Goal: Information Seeking & Learning: Learn about a topic

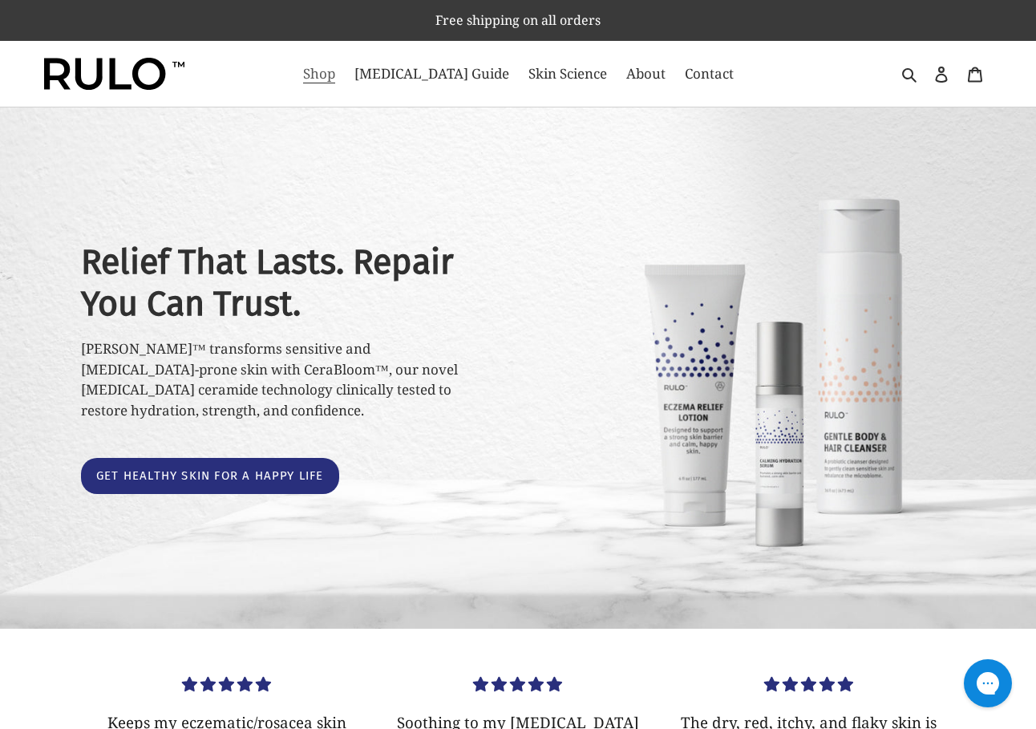
click at [335, 71] on span "Shop" at bounding box center [319, 73] width 32 height 19
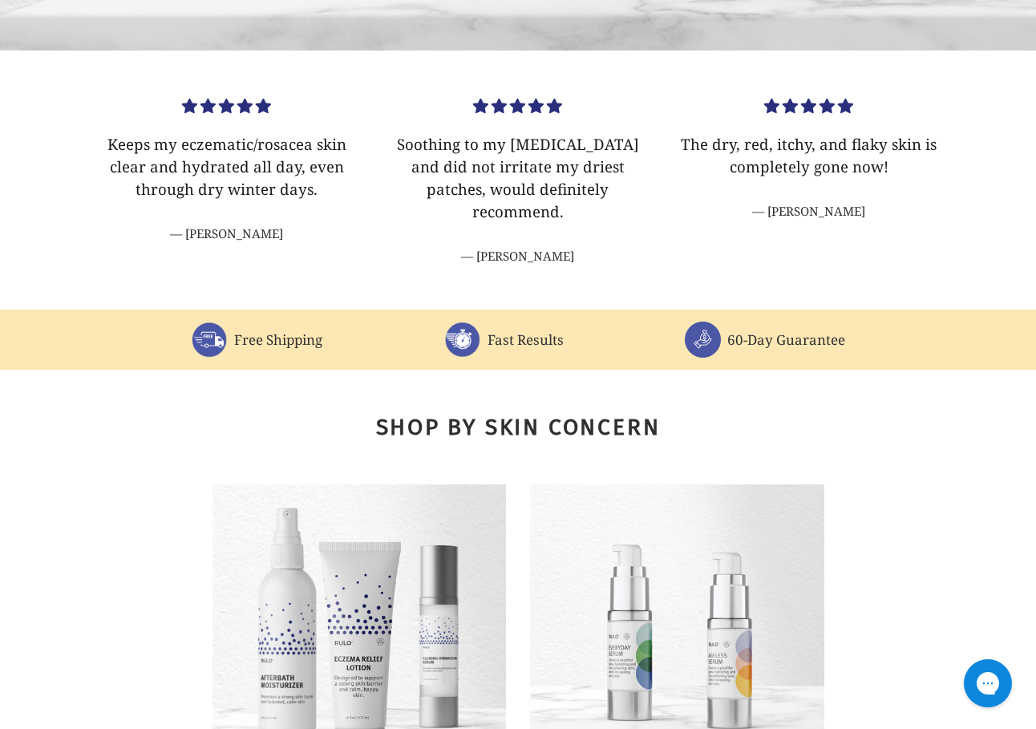
scroll to position [802, 0]
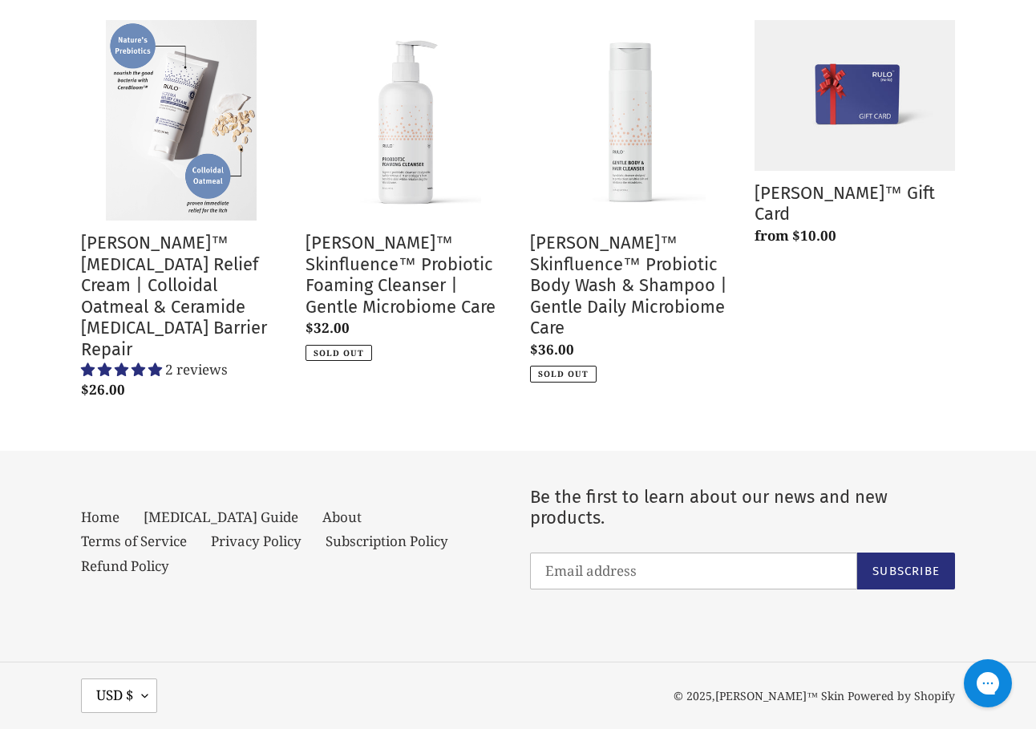
scroll to position [198, 0]
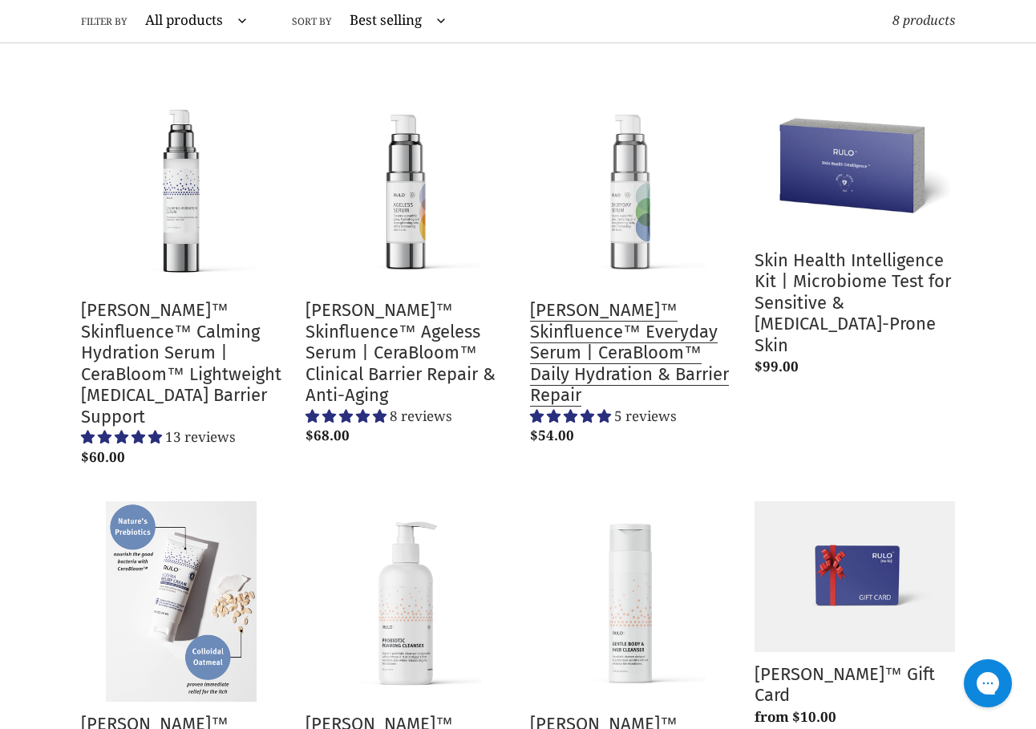
click at [592, 299] on link "[PERSON_NAME]™ Skinfluence™ Everyday Serum | CeraBloom™ Daily Hydration & Barri…" at bounding box center [630, 269] width 200 height 365
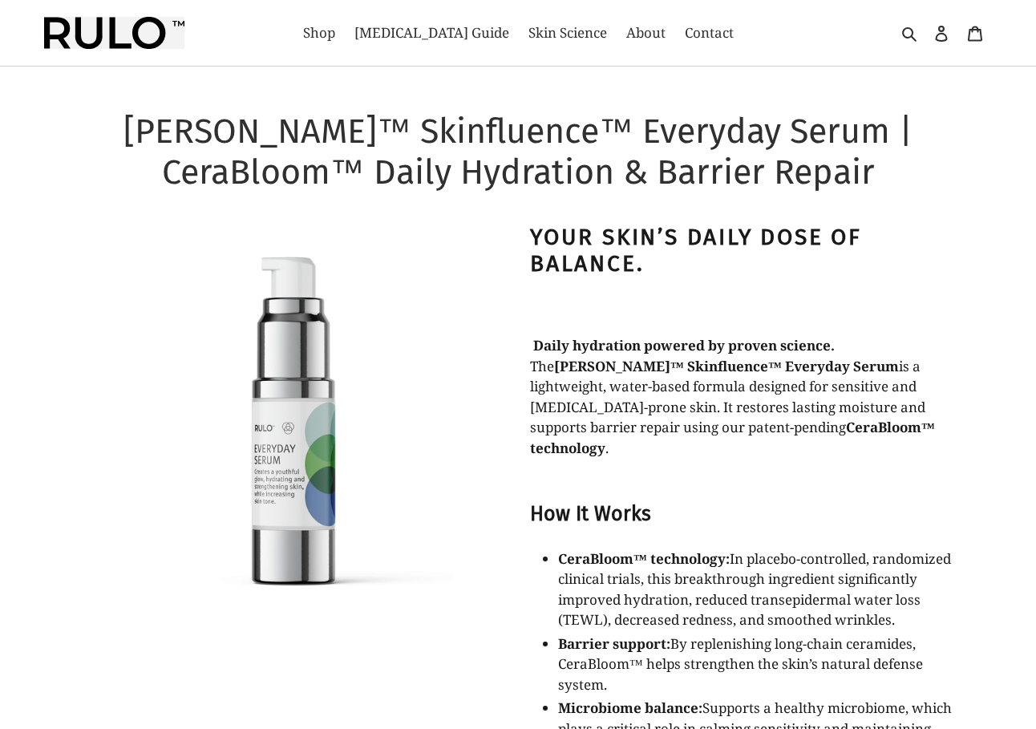
select select "most-helpful"
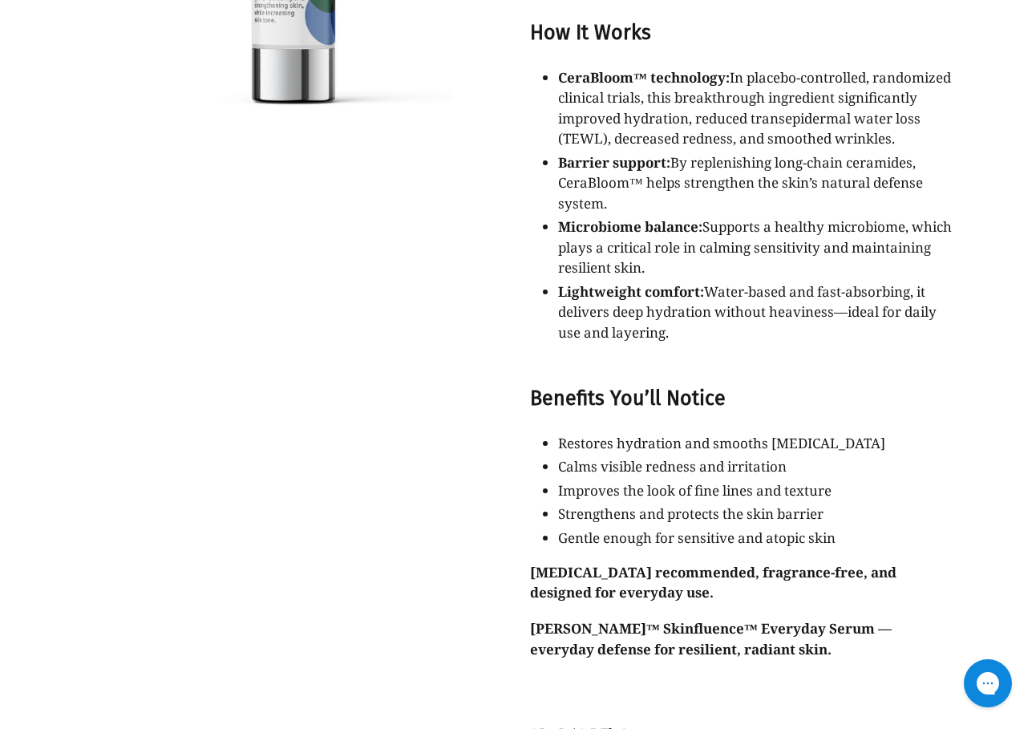
scroll to position [401, 0]
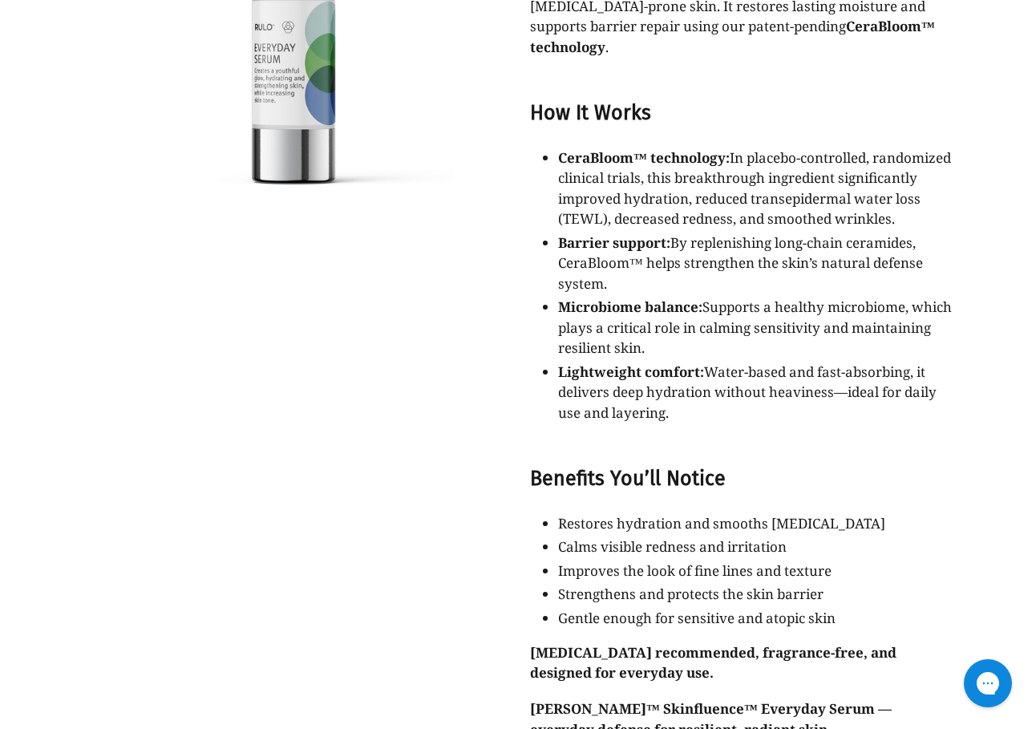
click at [748, 218] on p "CeraBloom™ technology: In placebo-controlled, randomized clinical trials, this …" at bounding box center [756, 189] width 397 height 82
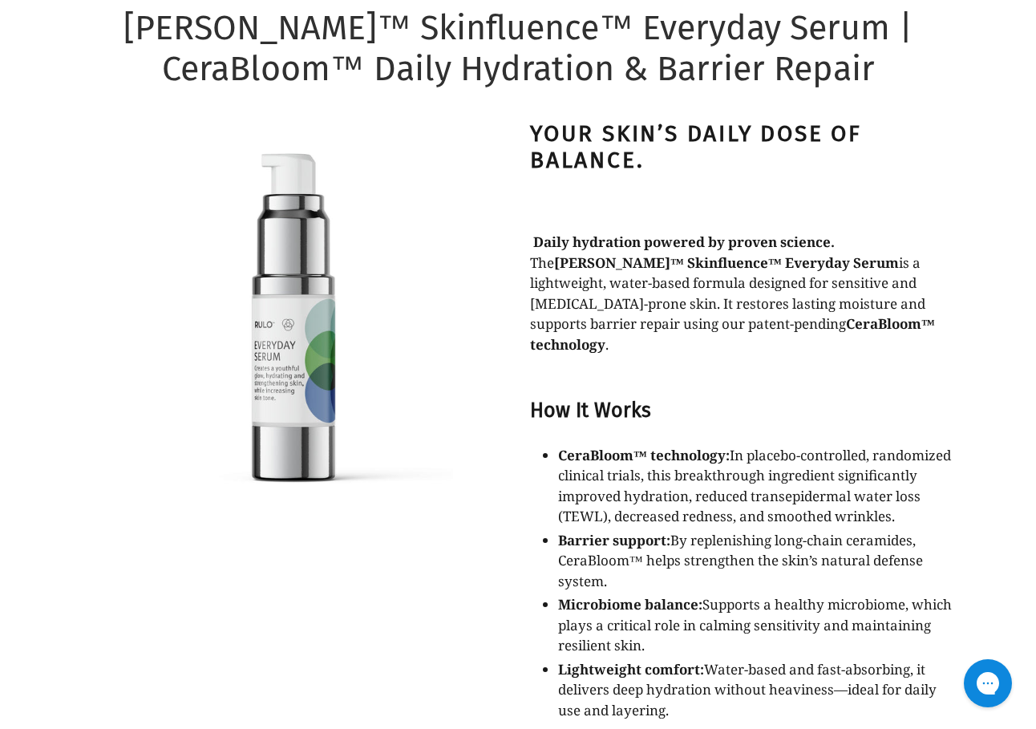
scroll to position [0, 0]
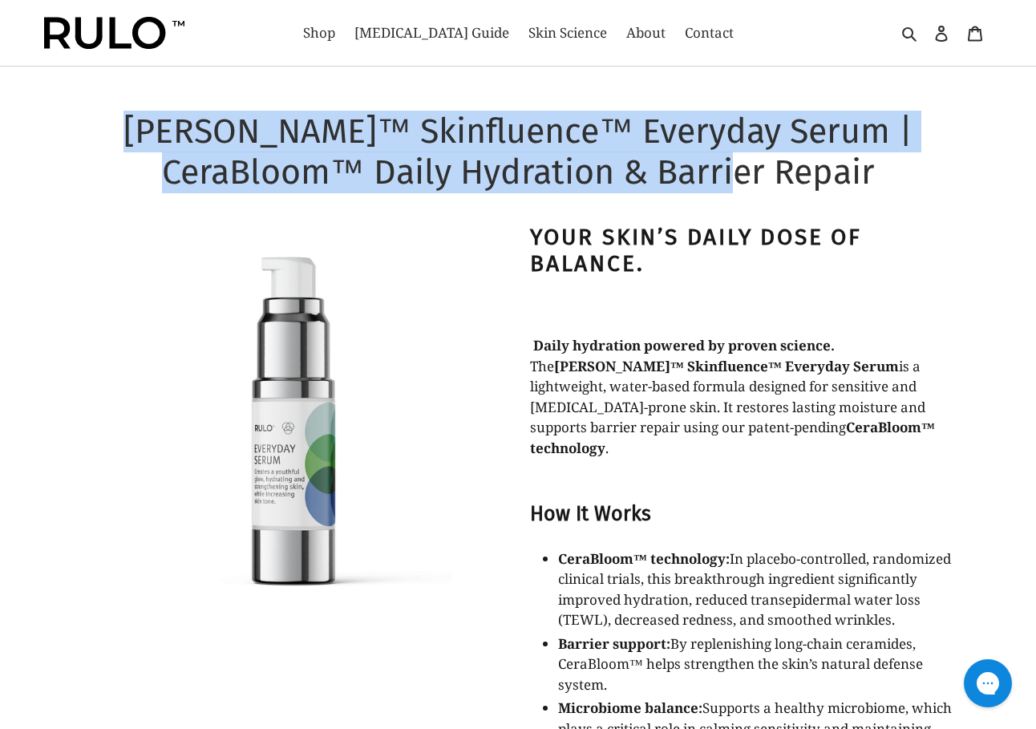
drag, startPoint x: 108, startPoint y: 136, endPoint x: 763, endPoint y: 172, distance: 655.3
click at [763, 172] on h1 "RULO™ Skinfluence™ Everyday Serum | CeraBloom™ Daily Hydration & Barrier Repair" at bounding box center [518, 152] width 874 height 83
drag, startPoint x: 763, startPoint y: 172, endPoint x: 722, endPoint y: 170, distance: 41.0
copy h1 "[PERSON_NAME]™ Skinfluence™ Everyday Serum | CeraBloom™ Daily Hydration & Barri…"
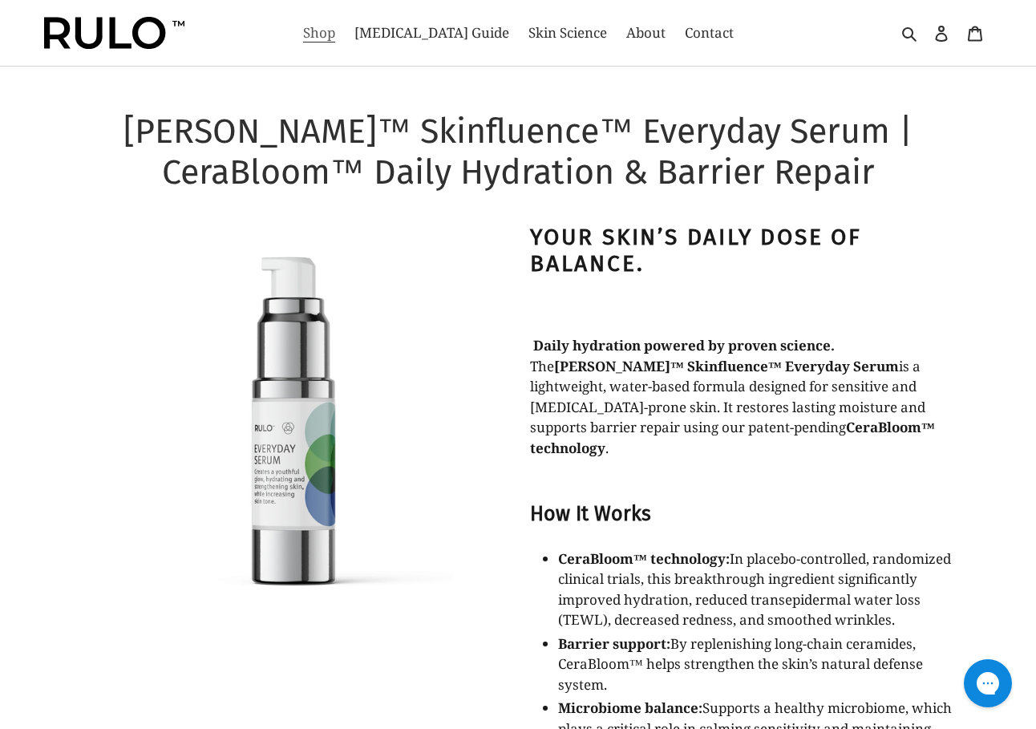
click at [334, 44] on link "Shop" at bounding box center [319, 33] width 48 height 26
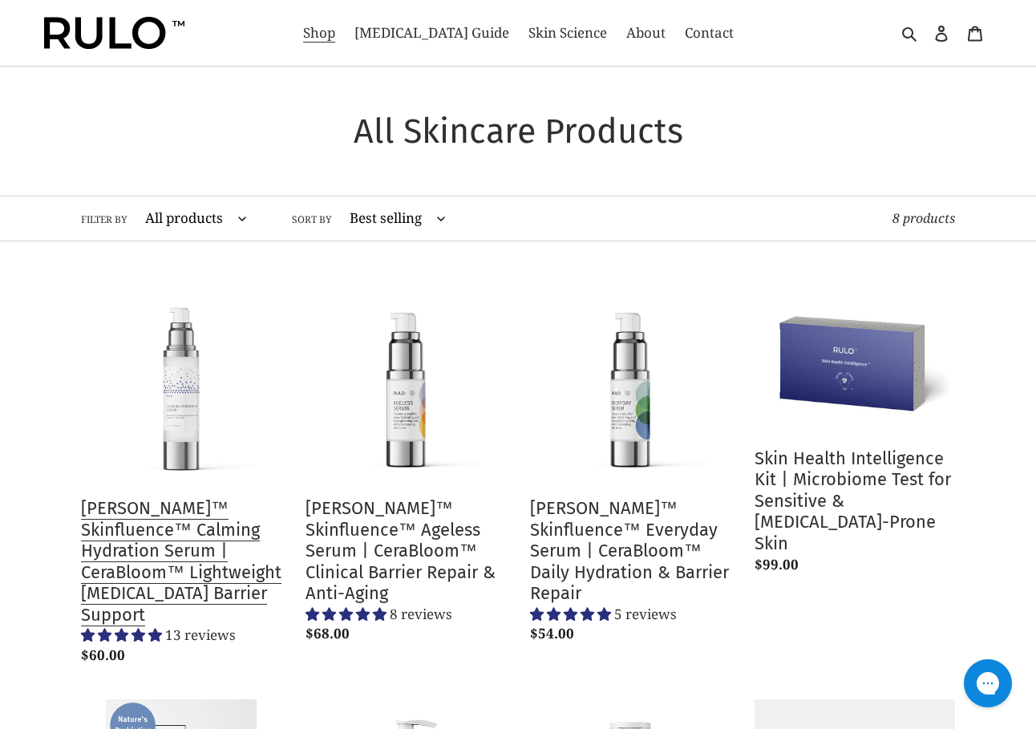
click at [121, 555] on link "RULO™ Skinfluence™ Calming Hydration Serum | CeraBloom™ Lightweight Prebiotic B…" at bounding box center [181, 478] width 200 height 386
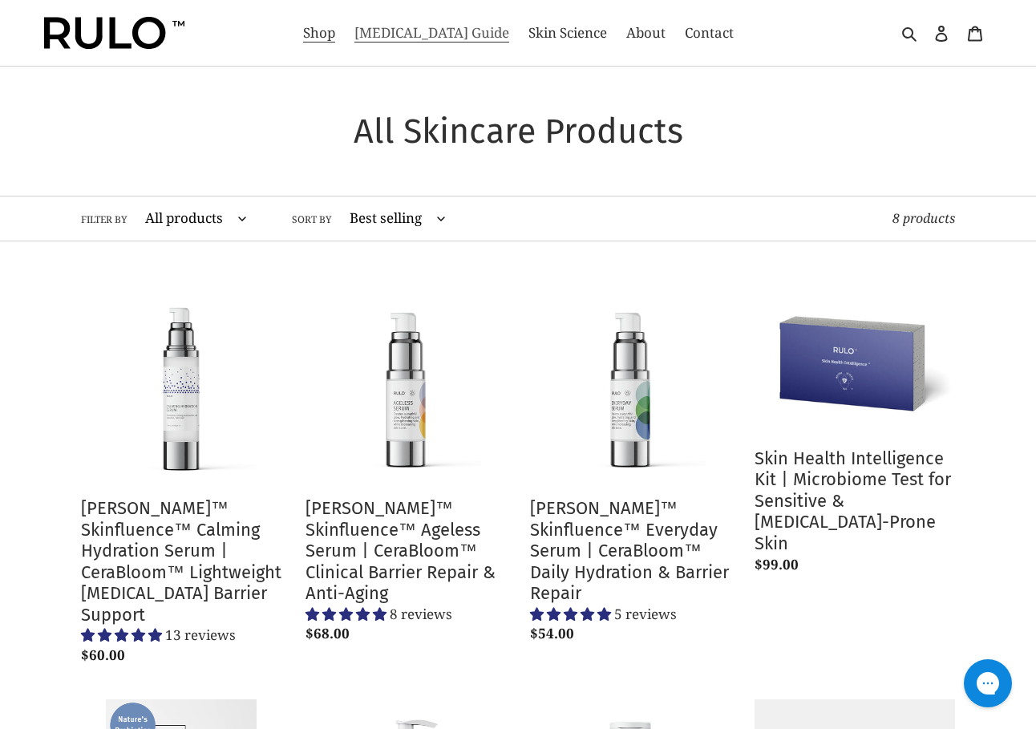
click at [435, 30] on span "[MEDICAL_DATA] Guide" at bounding box center [431, 32] width 155 height 19
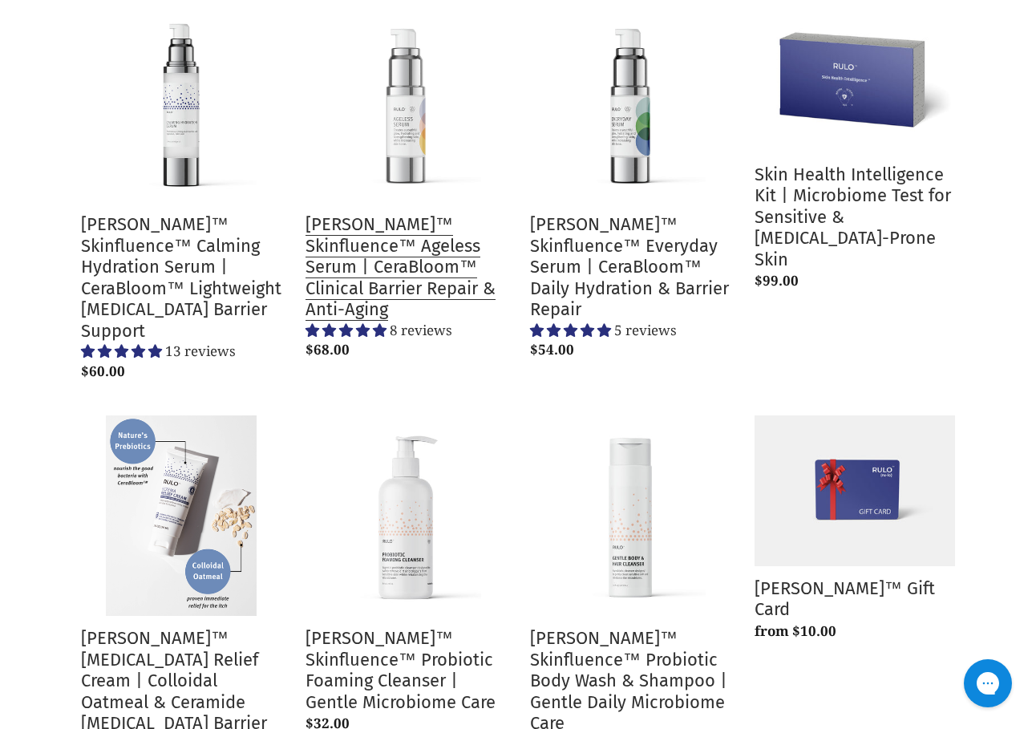
scroll to position [80, 0]
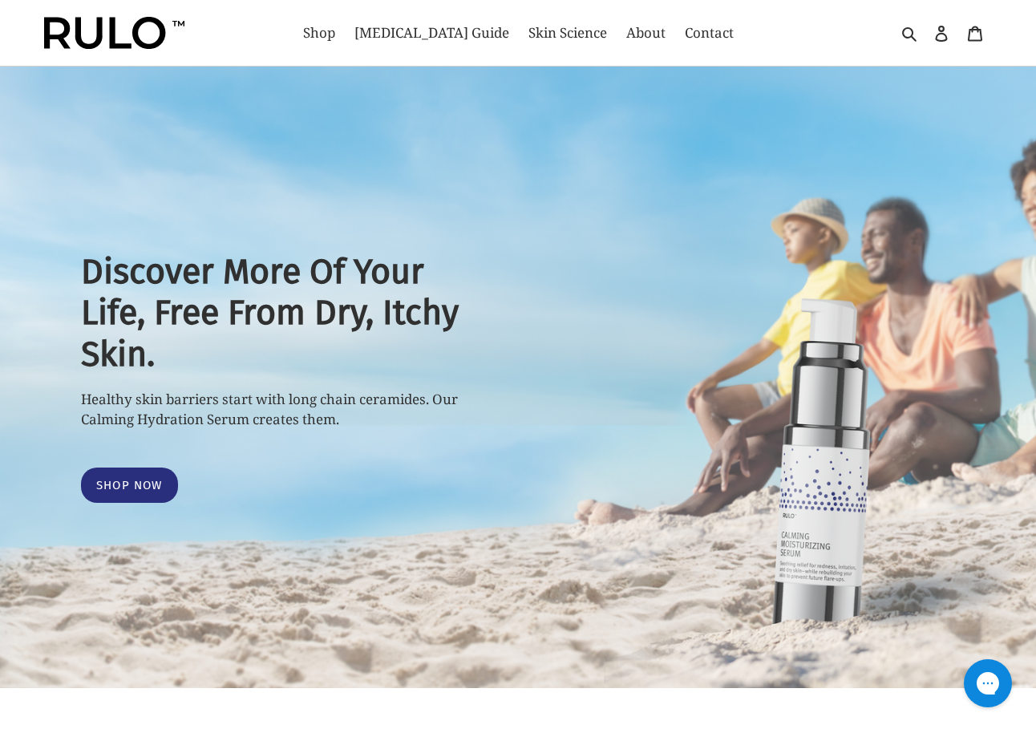
select select "most-helpful"
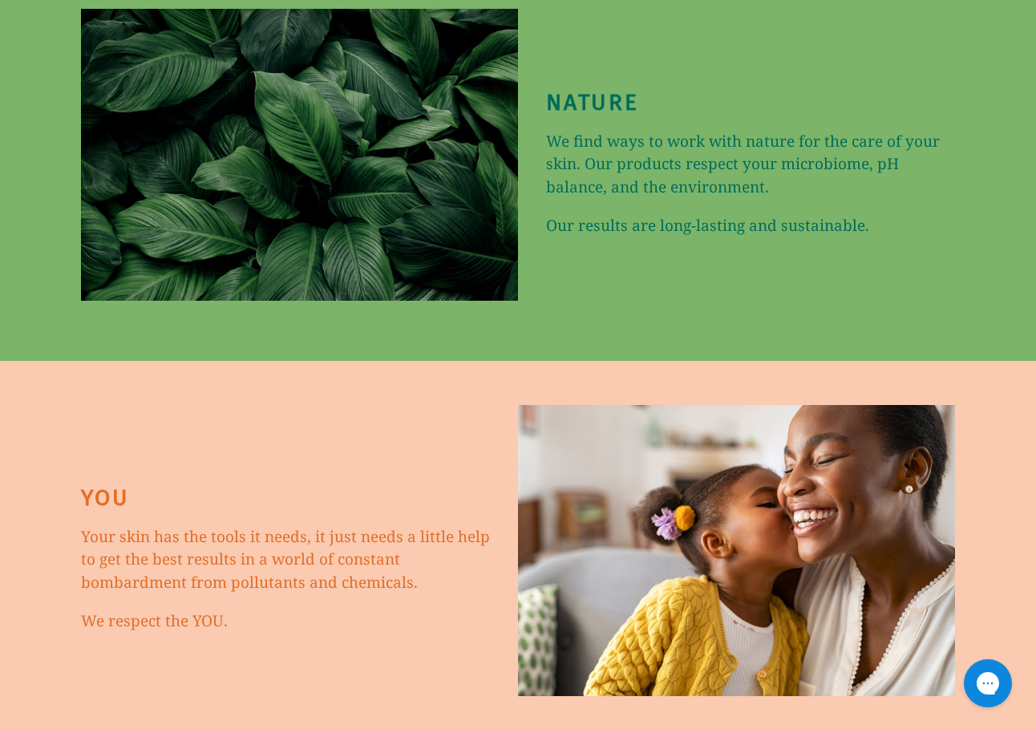
scroll to position [6896, 0]
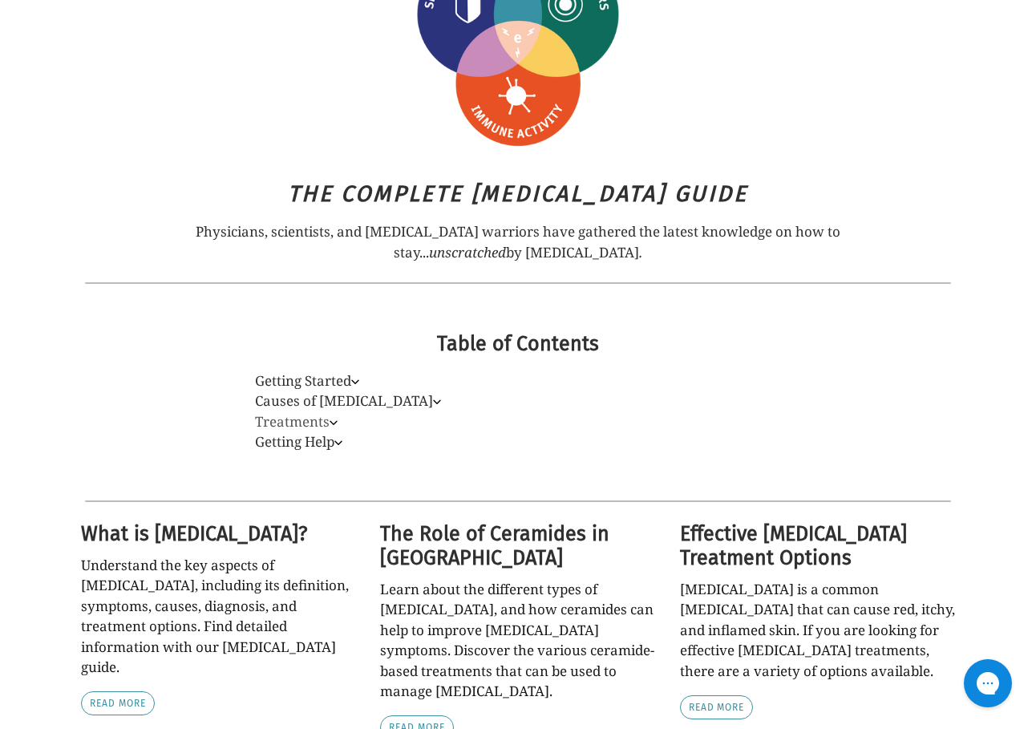
click at [329, 415] on link "Treatments" at bounding box center [296, 421] width 83 height 18
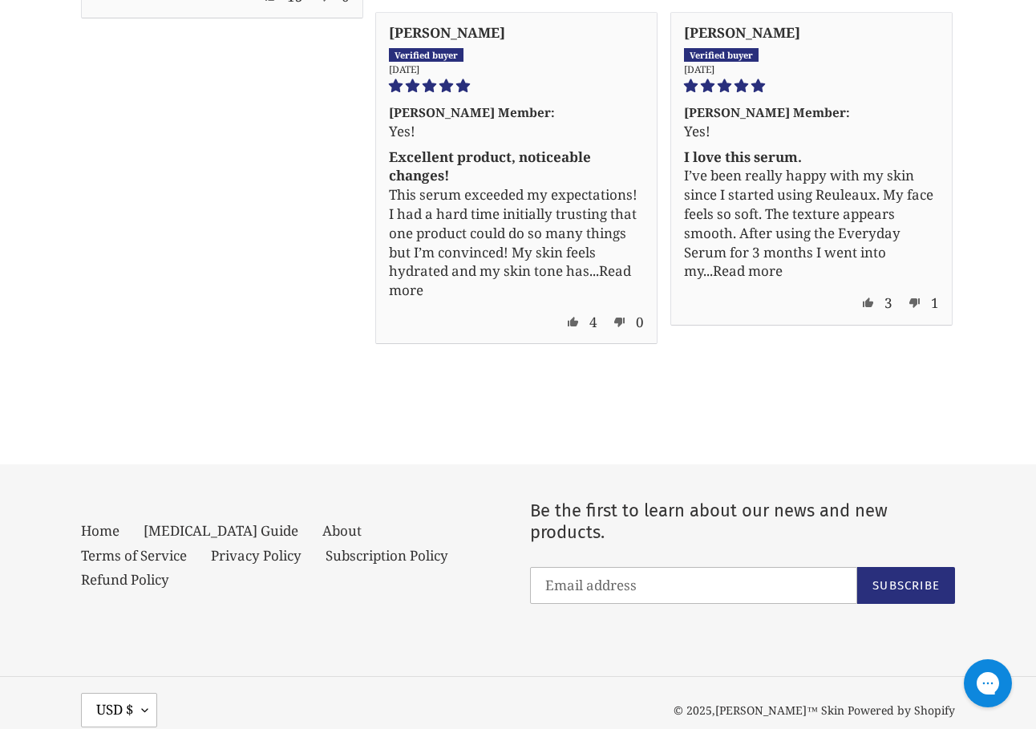
scroll to position [4351, 0]
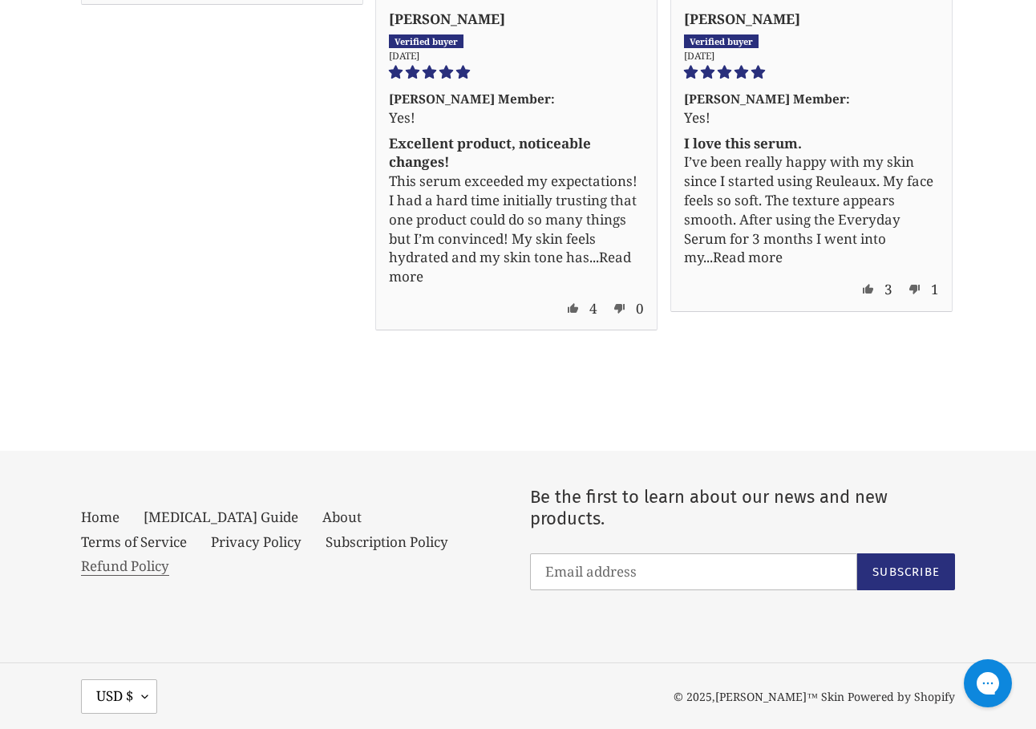
click at [169, 556] on link "Refund Policy" at bounding box center [125, 565] width 88 height 19
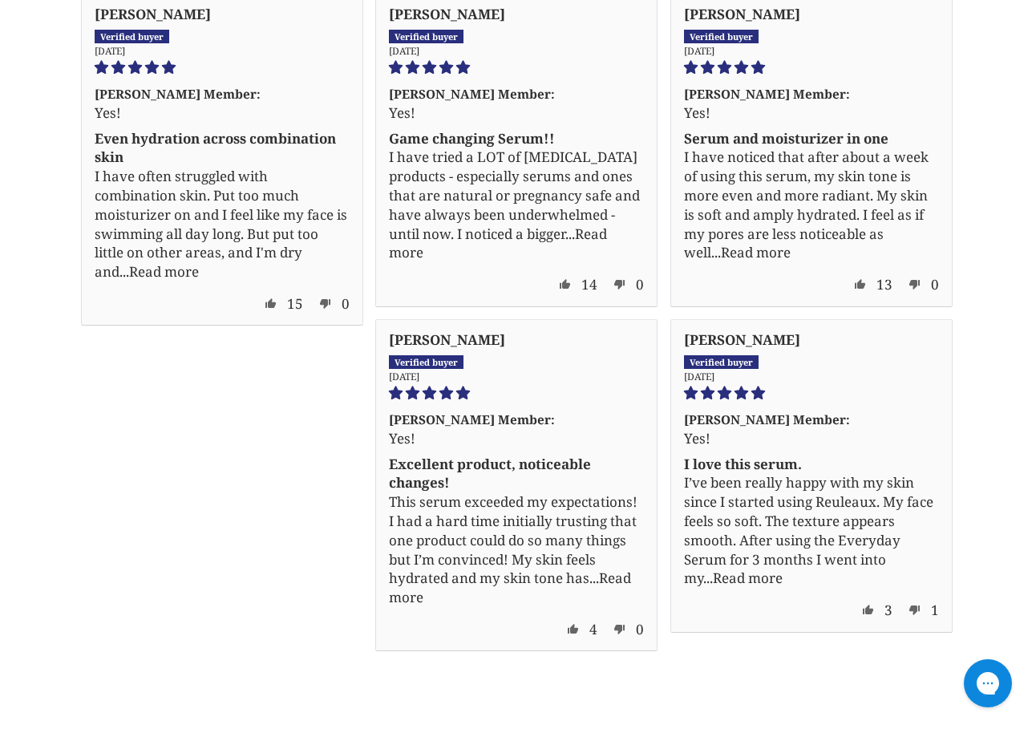
scroll to position [3710, 0]
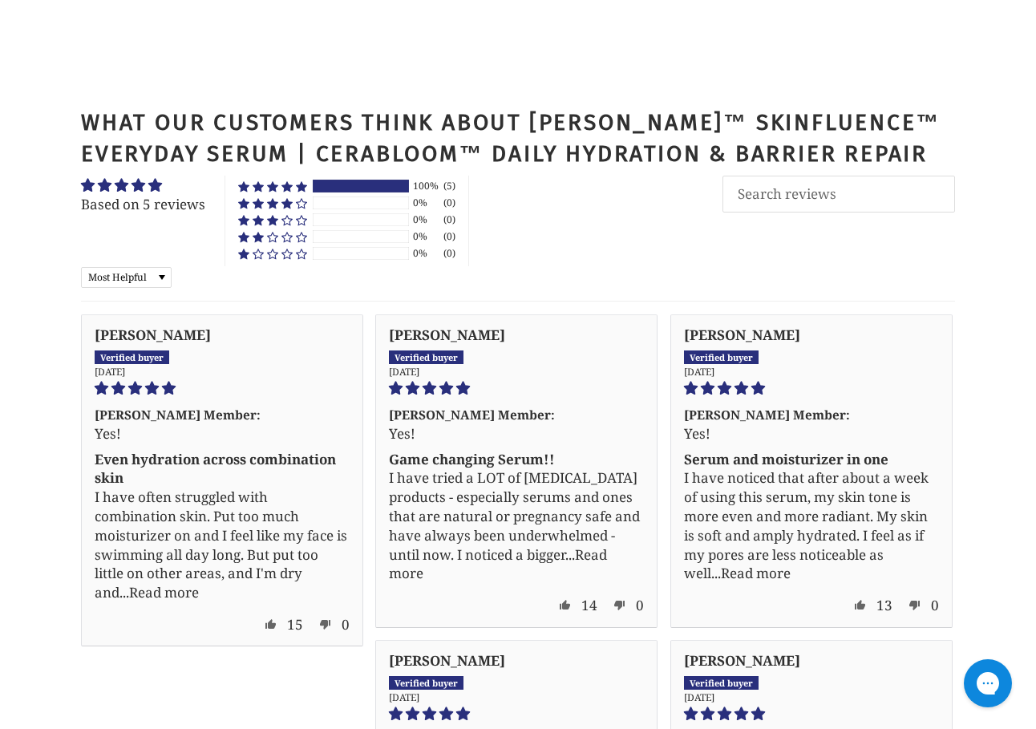
click at [154, 229] on div "What our customers think about RULO™ Skinfluence™ Everyday Serum | CeraBloom™ D…" at bounding box center [518, 546] width 874 height 878
click at [156, 199] on div "What our customers think about RULO™ Skinfluence™ Everyday Serum | CeraBloom™ D…" at bounding box center [518, 197] width 874 height 181
click at [156, 267] on select "Most Recent Highest Rating Lowest Rating Only Pictures Pictures First Videos Fi…" at bounding box center [126, 277] width 91 height 21
select select "most-recent"
click at [81, 267] on select "Most Recent Highest Rating Lowest Rating Only Pictures Pictures First Videos Fi…" at bounding box center [126, 277] width 91 height 21
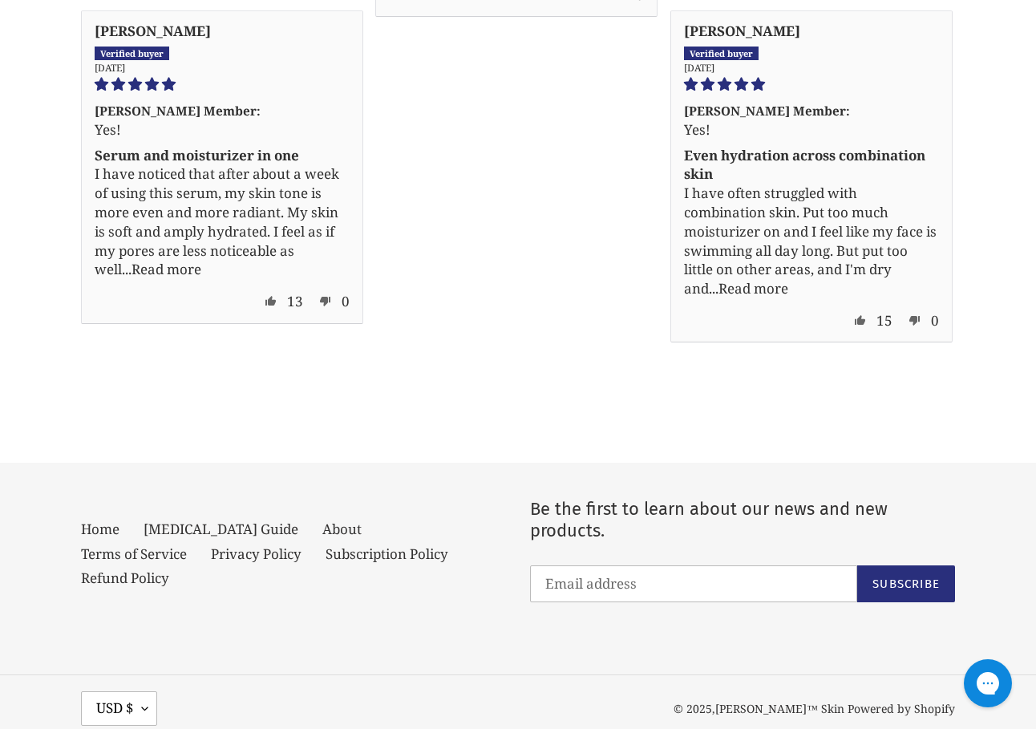
scroll to position [3870, 0]
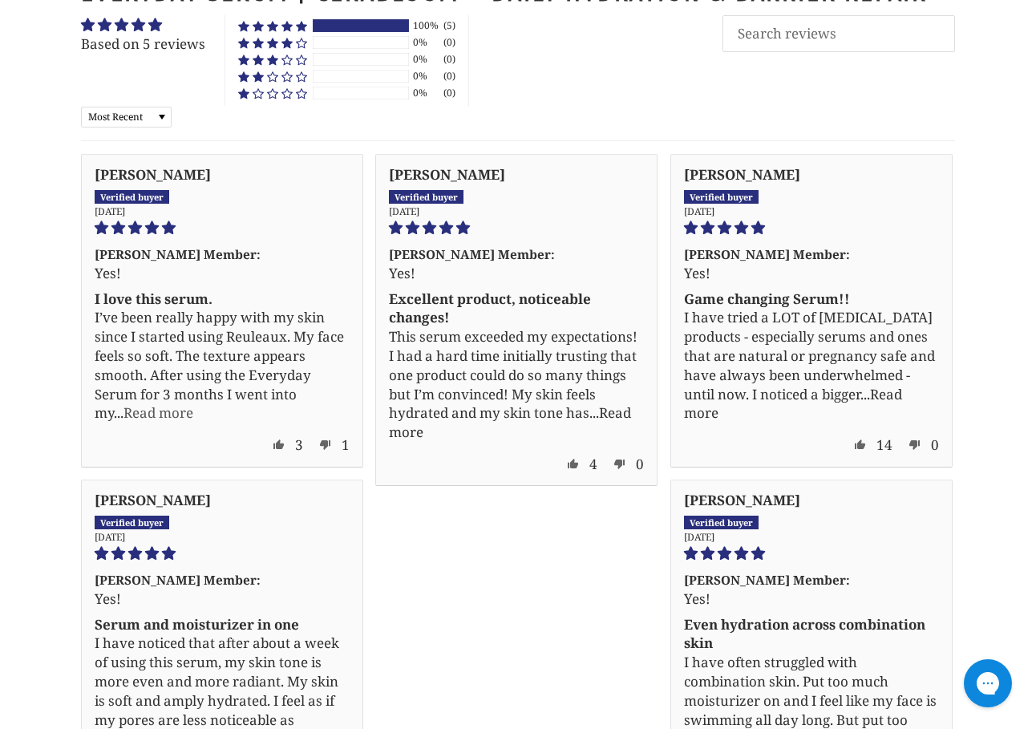
click at [145, 403] on link "Read more" at bounding box center [158, 412] width 70 height 18
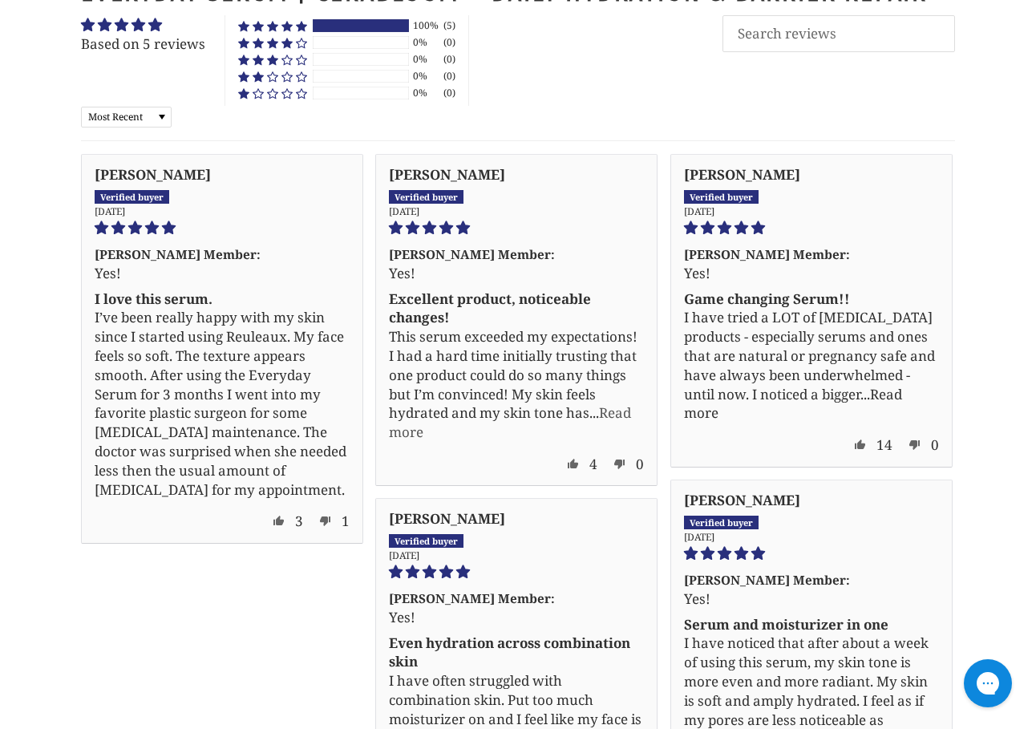
click at [613, 403] on link "Read more" at bounding box center [510, 422] width 242 height 38
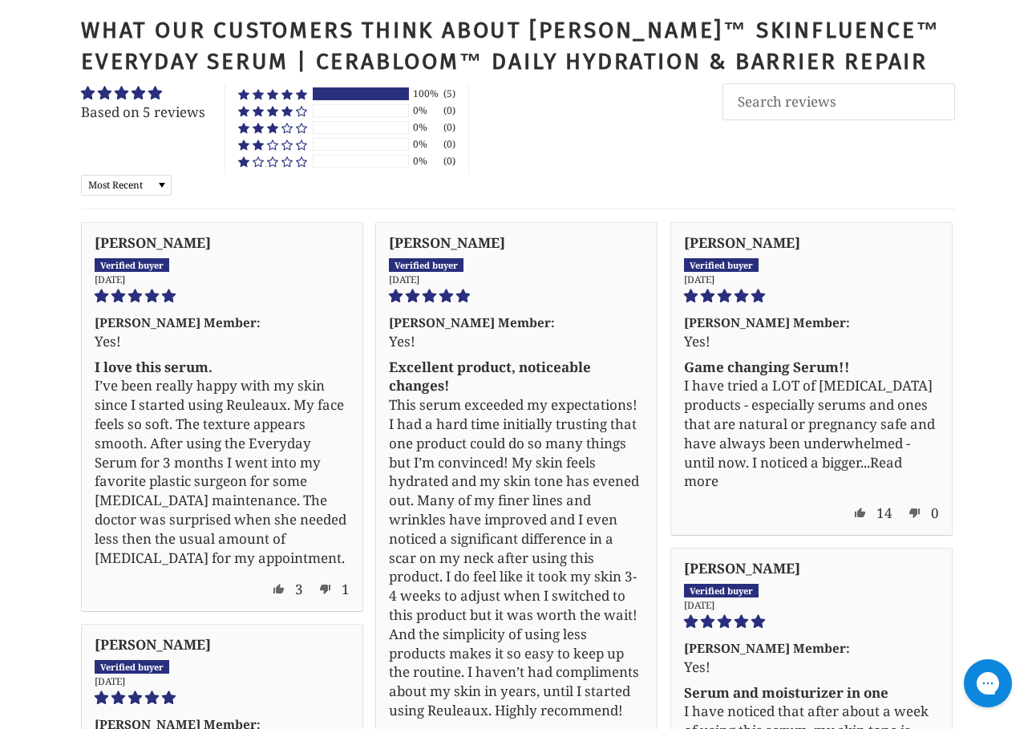
scroll to position [3790, 0]
